Goal: Task Accomplishment & Management: Manage account settings

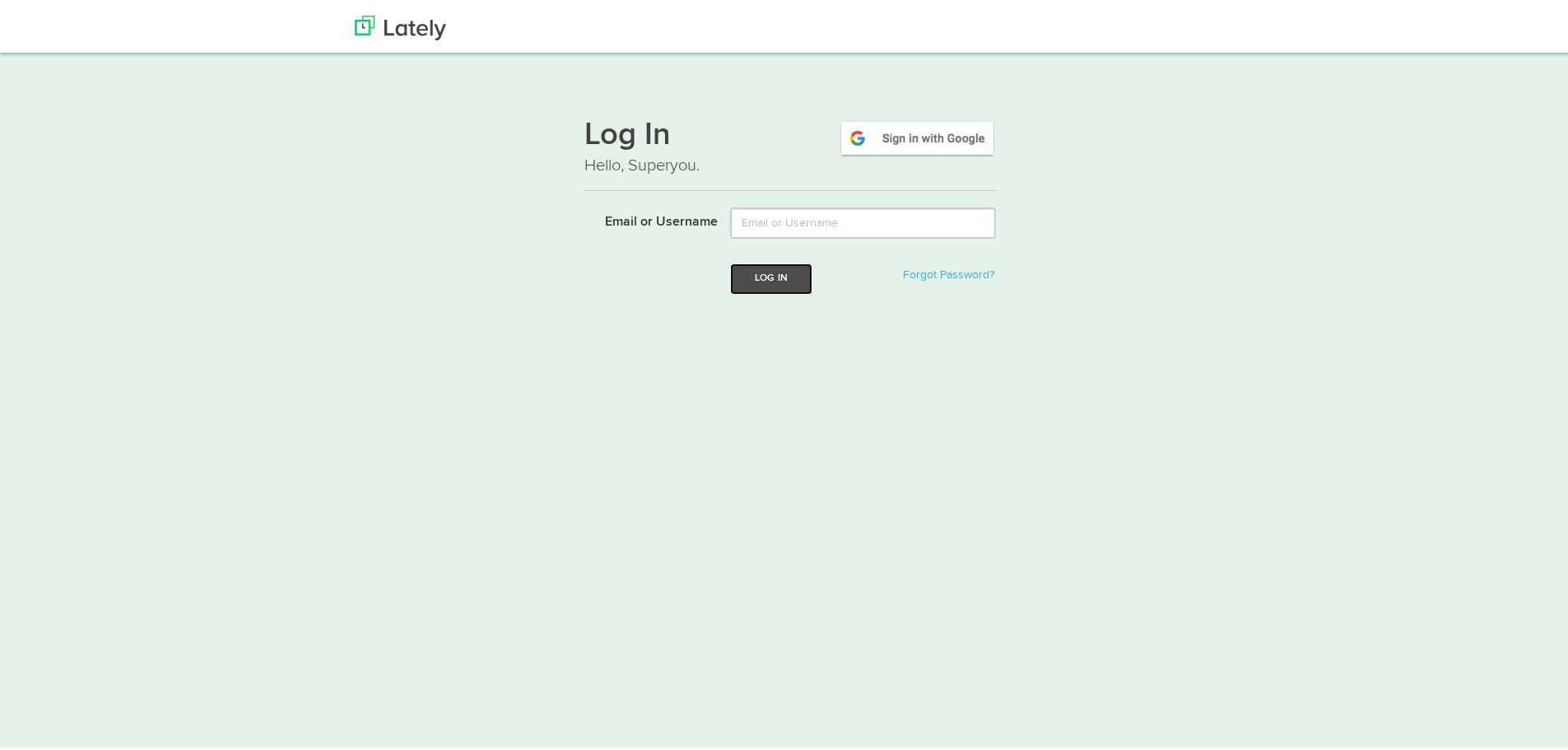
click at [755, 270] on button "Log In" at bounding box center [772, 276] width 83 height 31
click at [758, 219] on input "Email or Username" at bounding box center [863, 220] width 266 height 32
type input "[EMAIL_ADDRESS][DOMAIN_NAME]"
click at [845, 266] on div "Log In Forgot Password?" at bounding box center [863, 276] width 290 height 31
click at [763, 277] on button "Log In" at bounding box center [772, 276] width 83 height 31
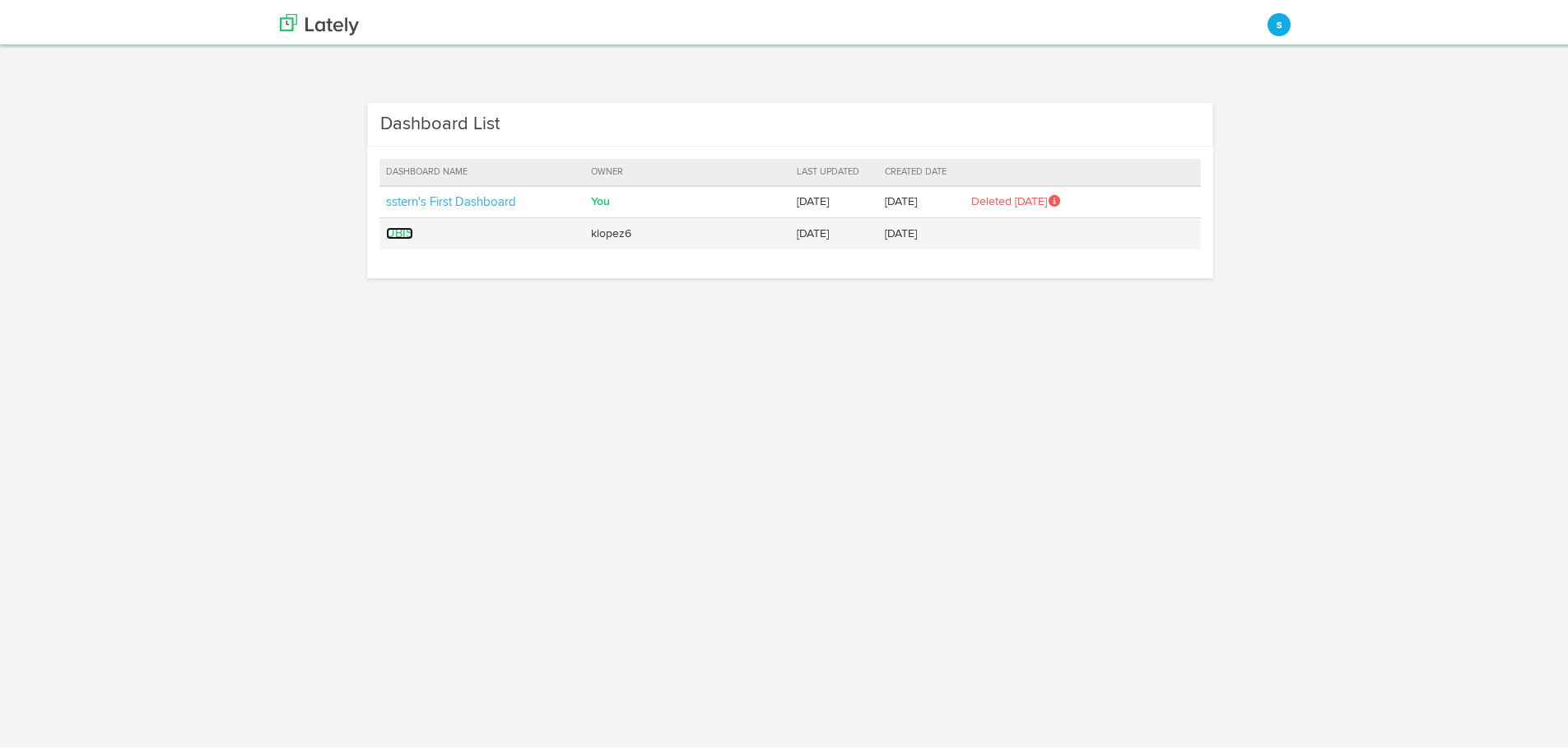
click at [392, 224] on link "UBIS" at bounding box center [399, 230] width 27 height 12
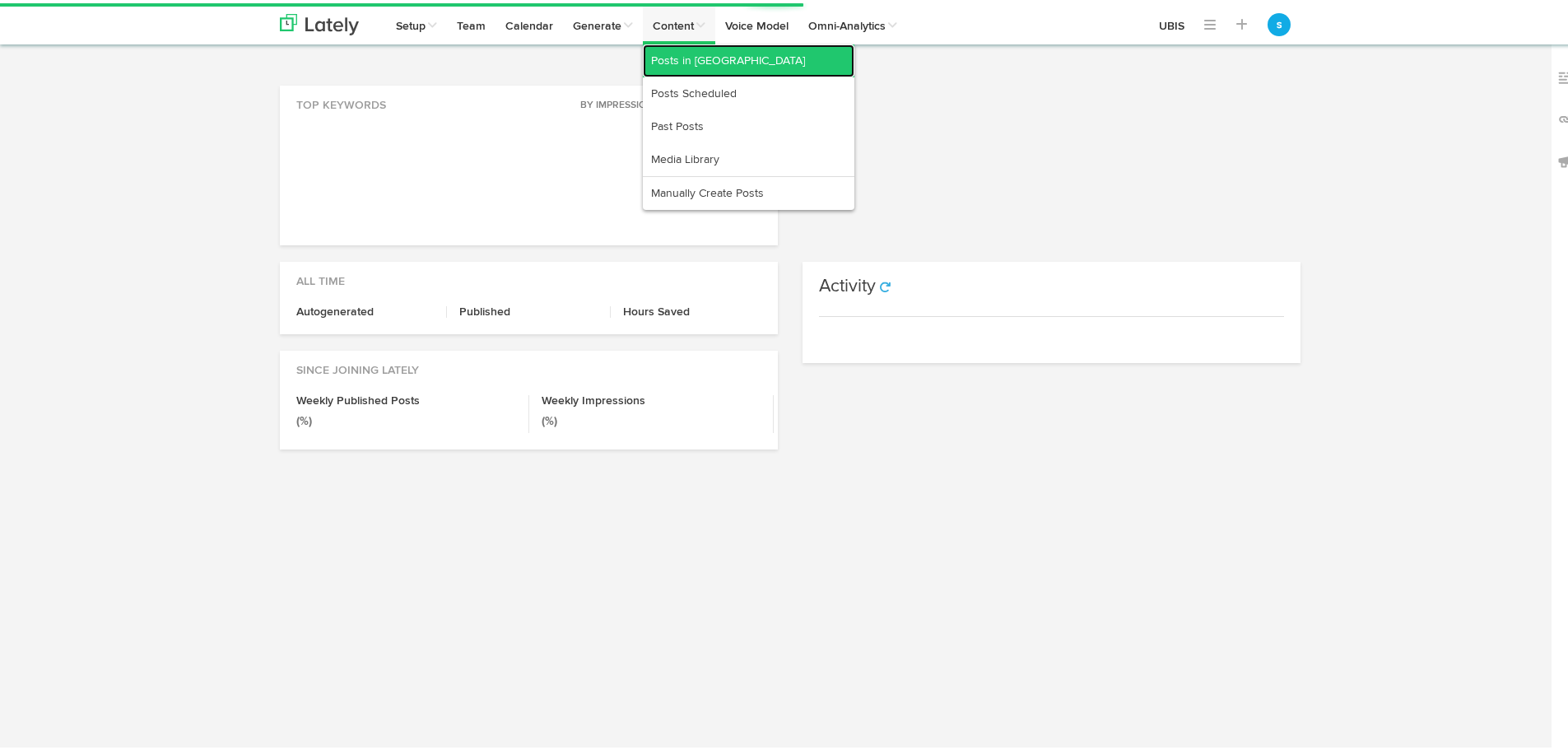
click at [684, 63] on link "Posts in Queue" at bounding box center [749, 57] width 211 height 33
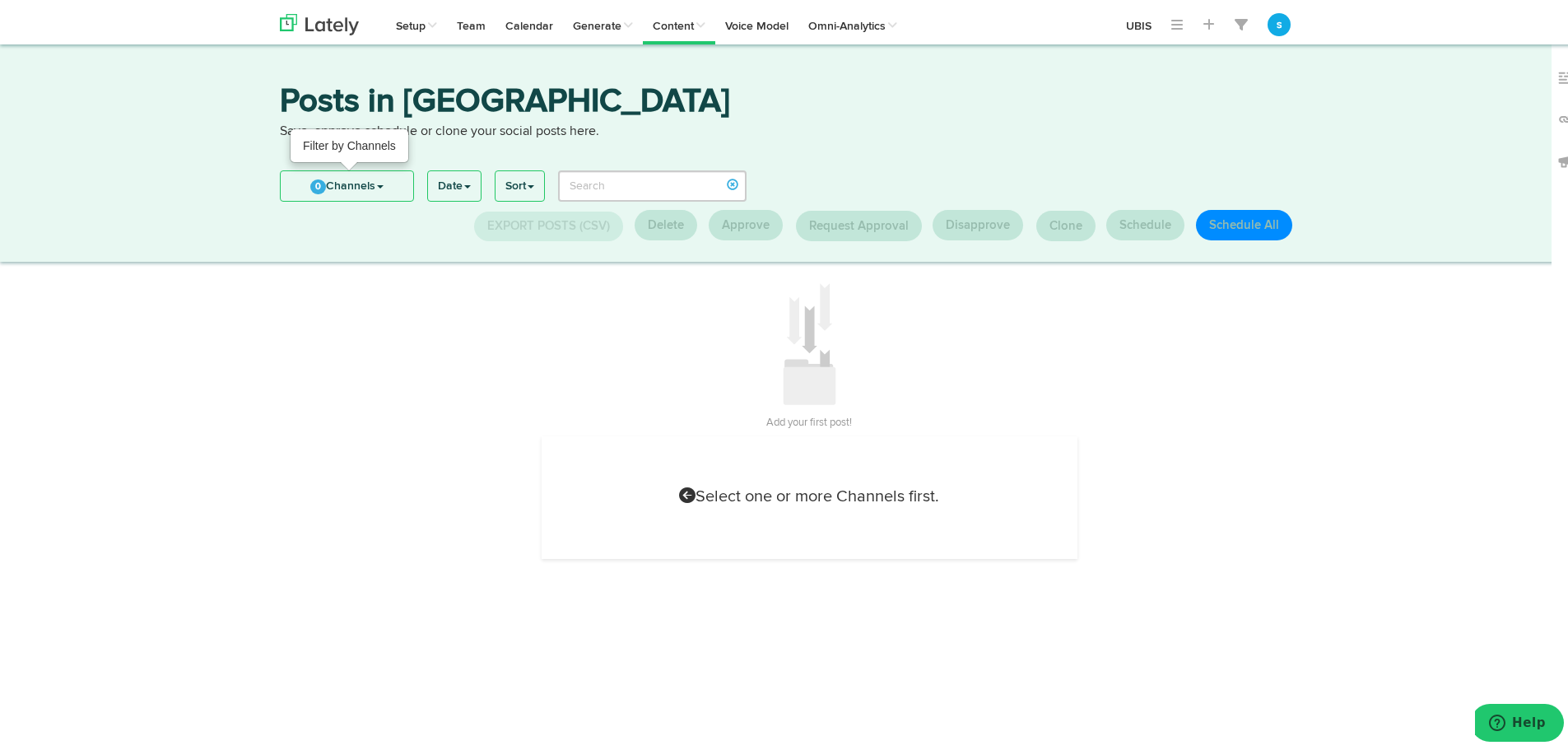
click at [333, 178] on link "0 Channels" at bounding box center [347, 183] width 133 height 30
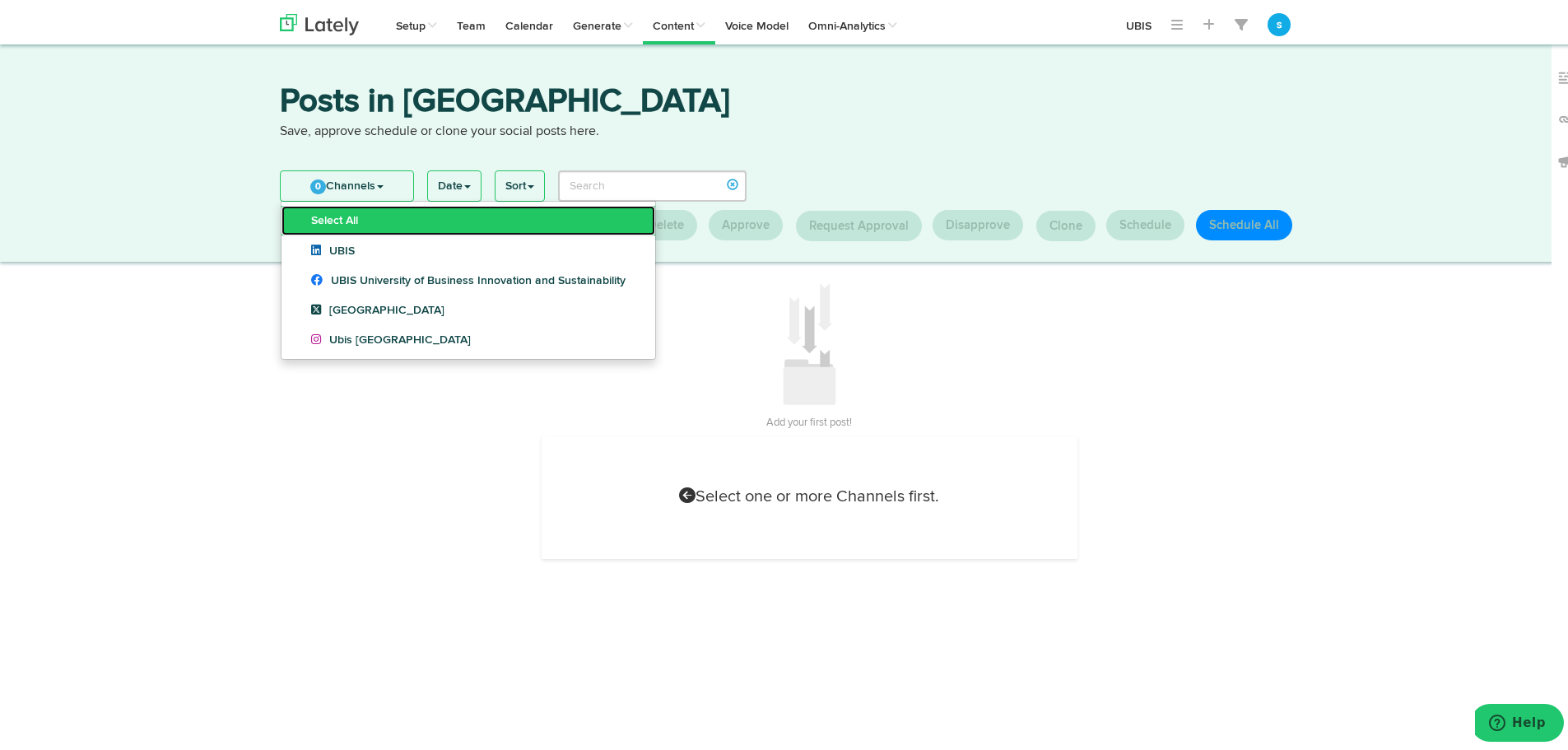
click at [334, 216] on link "Select All" at bounding box center [468, 217] width 374 height 30
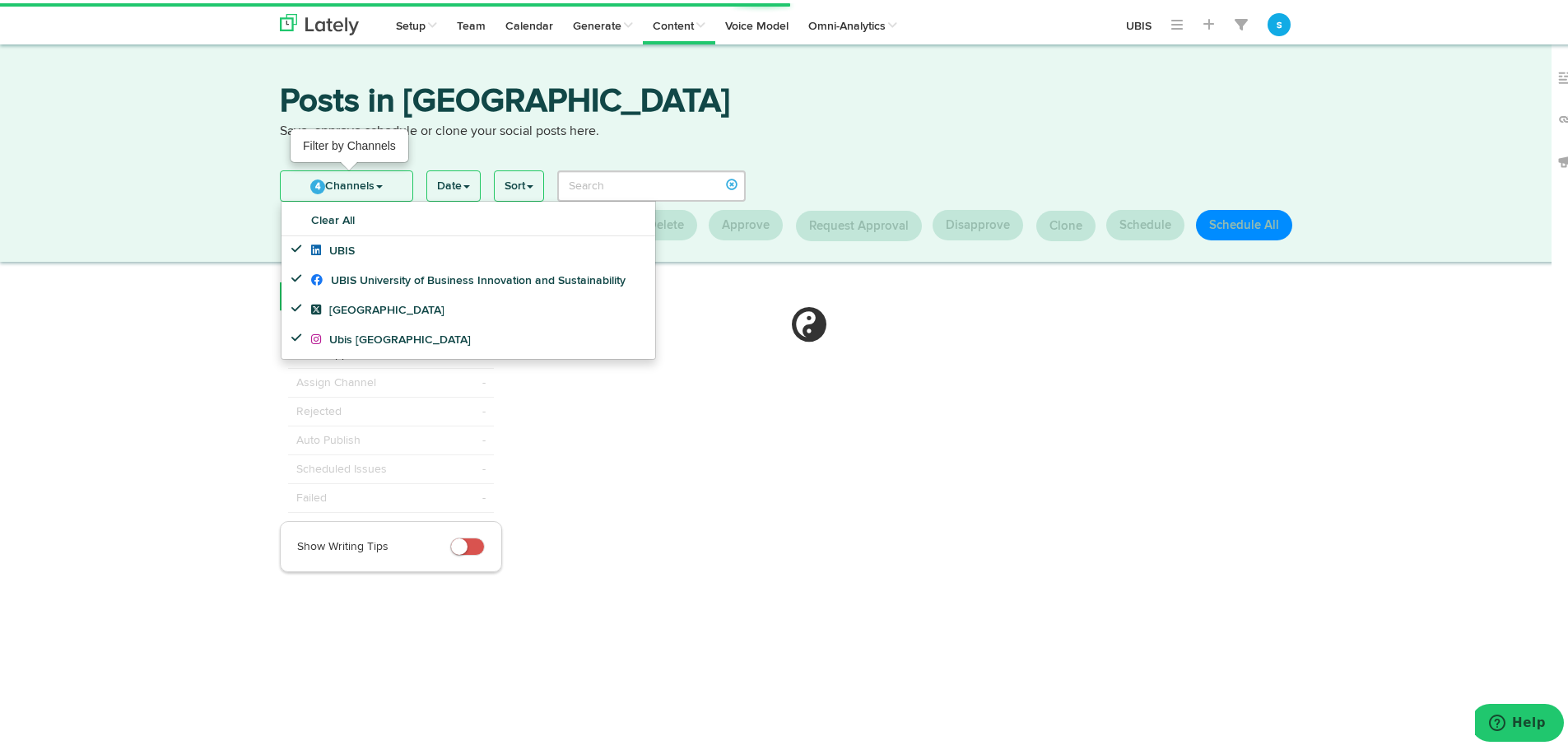
click at [342, 183] on link "4 Channels" at bounding box center [347, 183] width 132 height 30
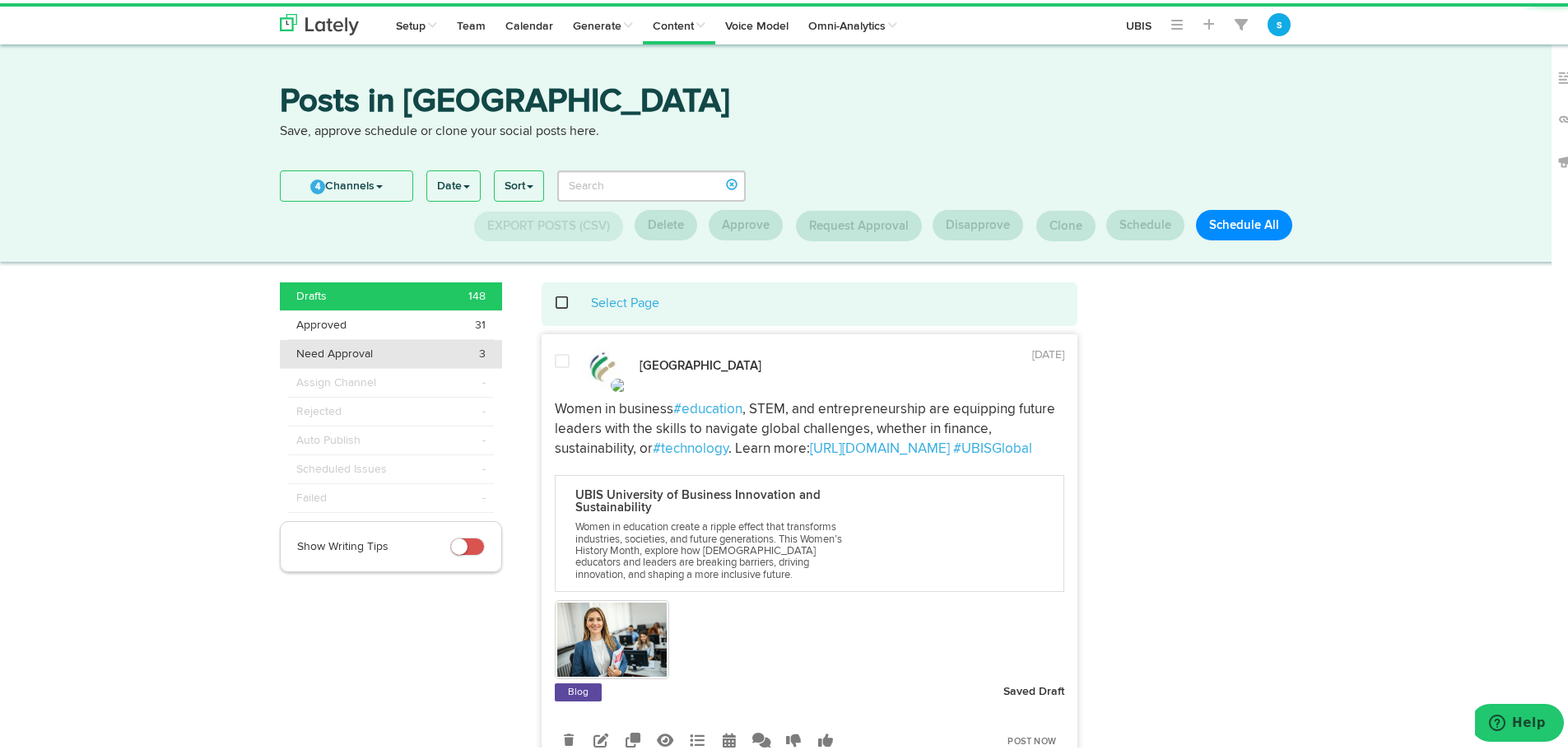
click at [338, 347] on span "Need Approval" at bounding box center [334, 350] width 77 height 17
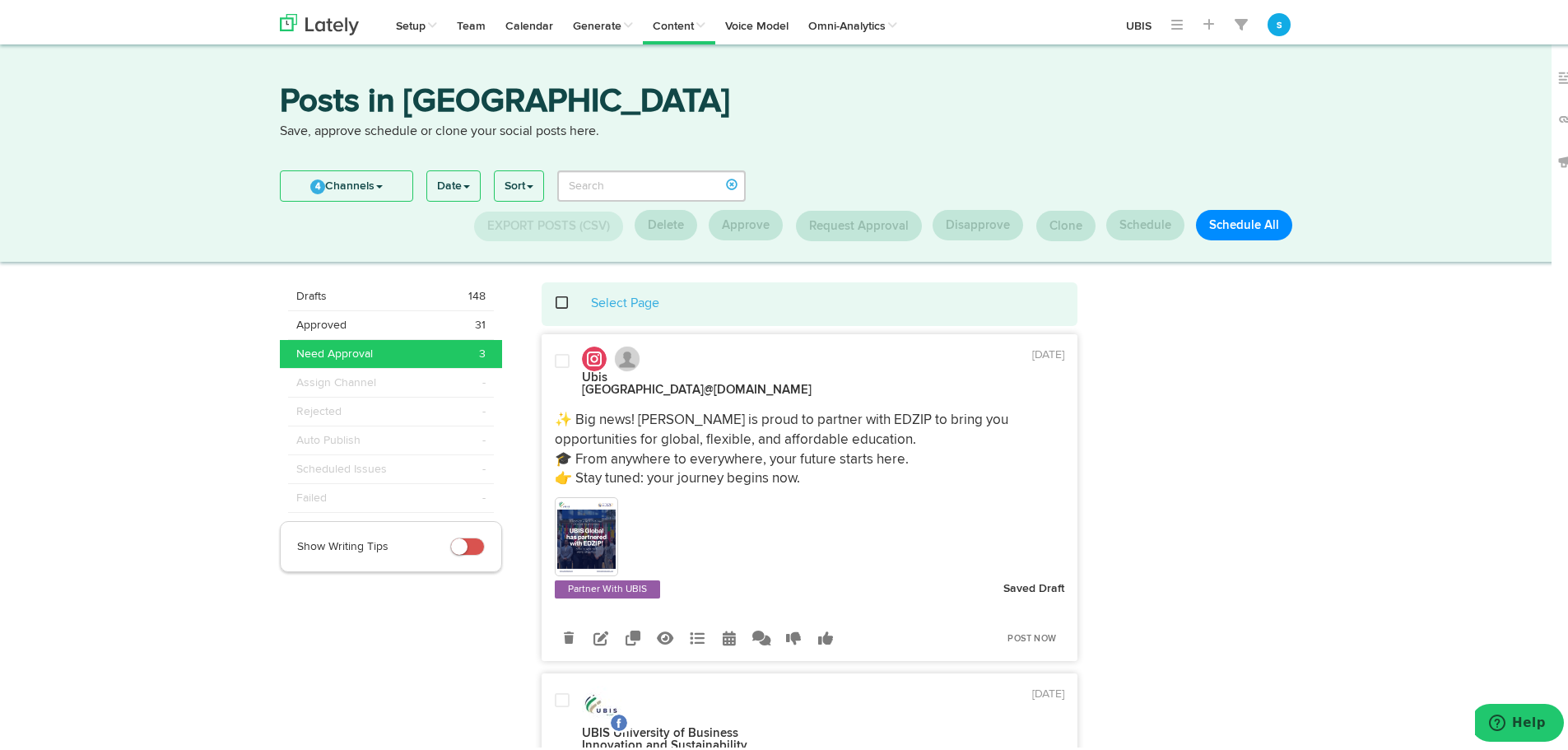
click at [568, 511] on img at bounding box center [586, 533] width 59 height 74
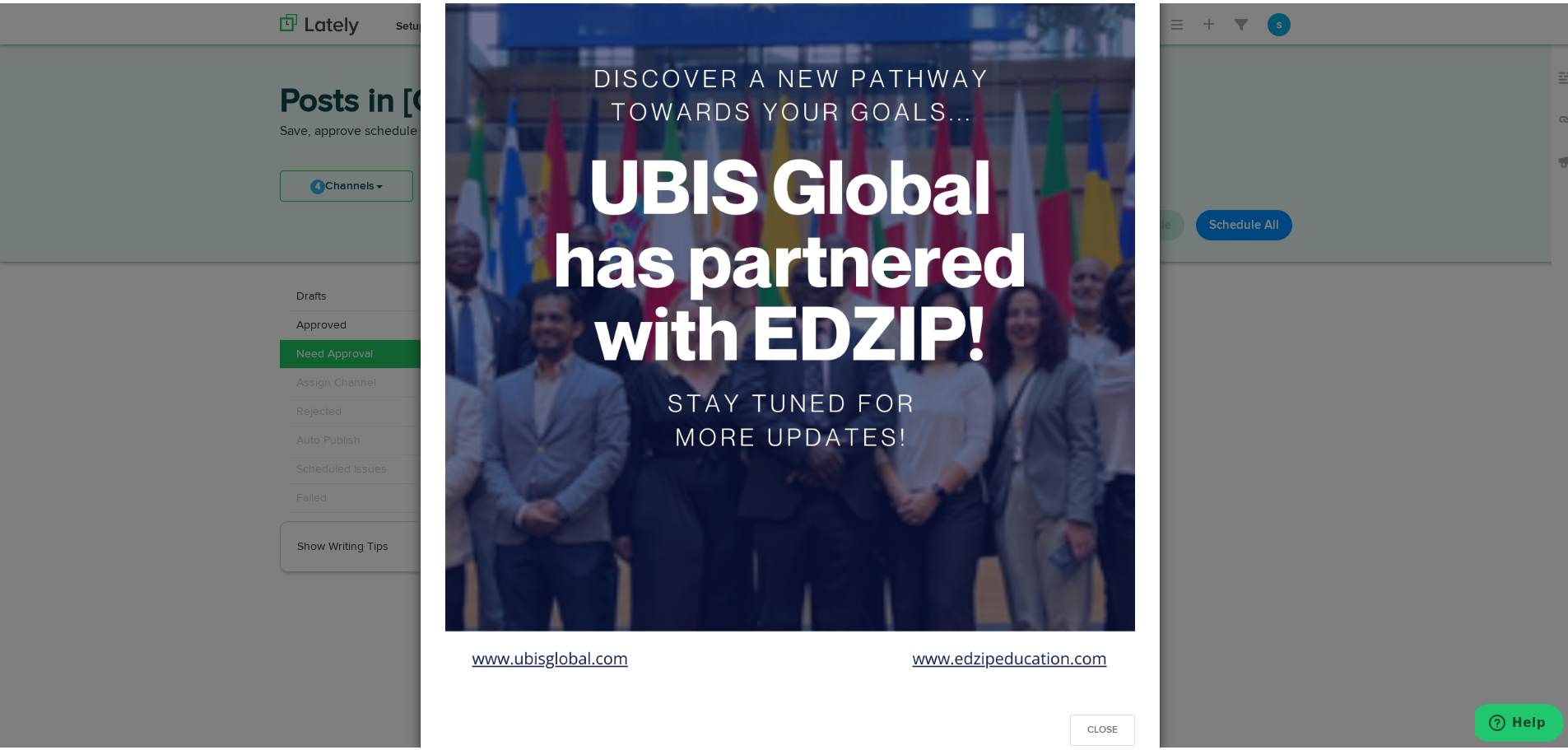
scroll to position [294, 0]
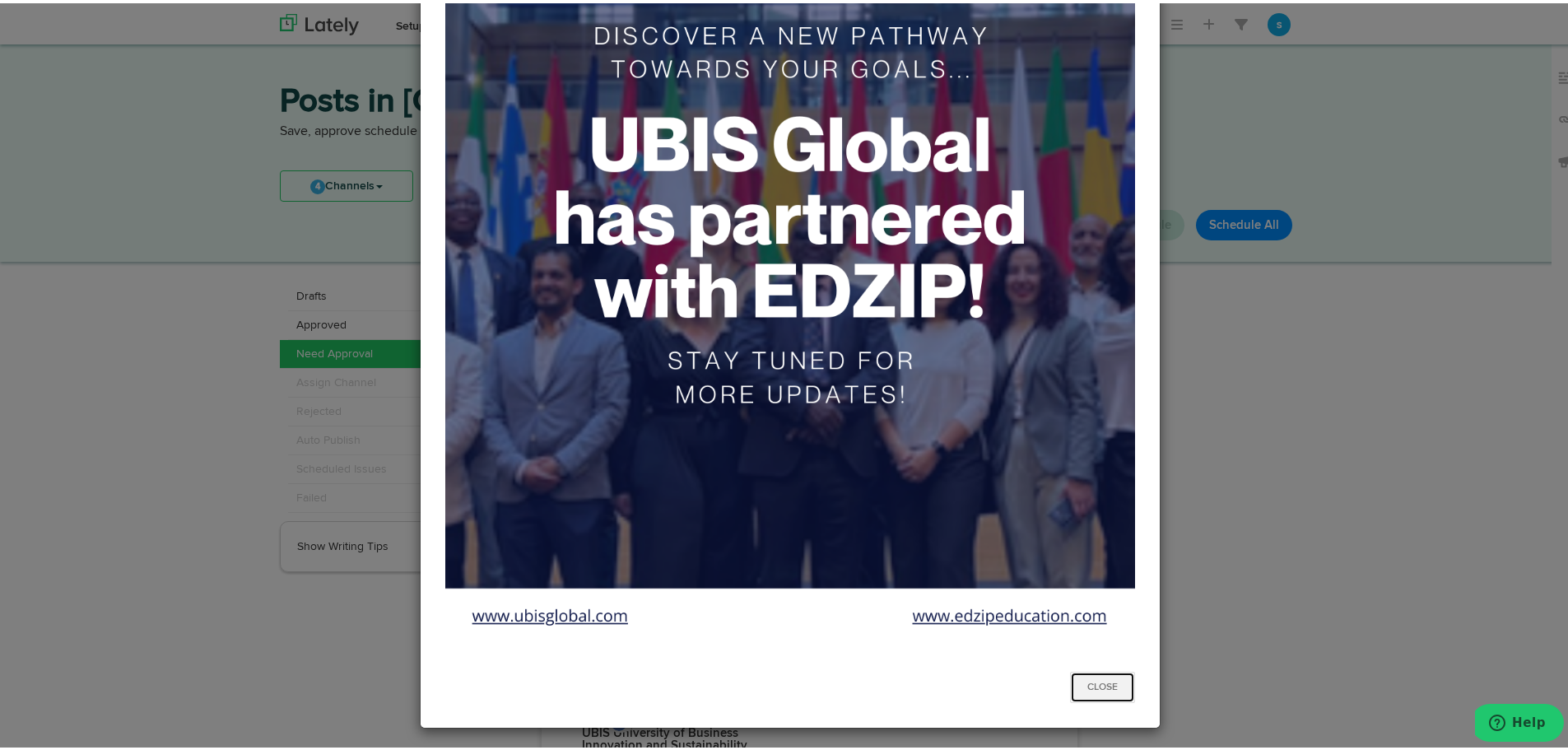
click at [1081, 680] on button "Close" at bounding box center [1103, 685] width 65 height 32
